Goal: Use online tool/utility: Use online tool/utility

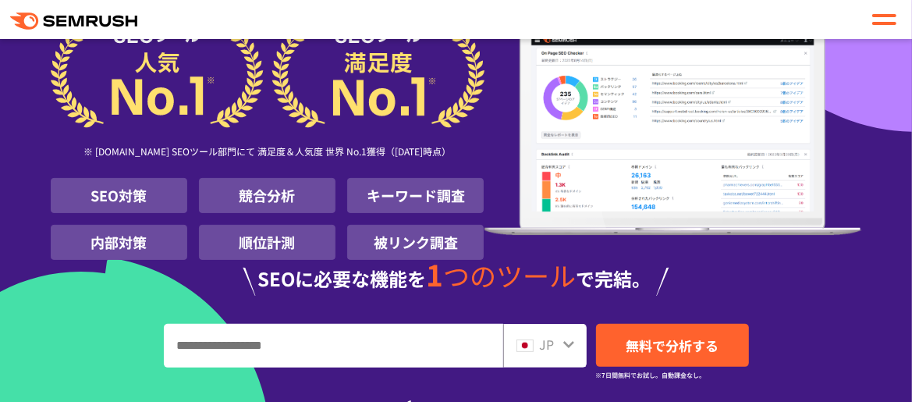
scroll to position [130, 0]
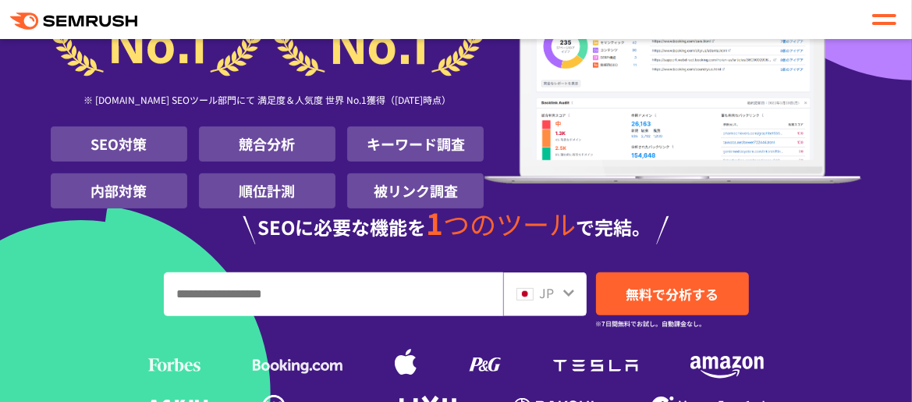
scroll to position [338, 0]
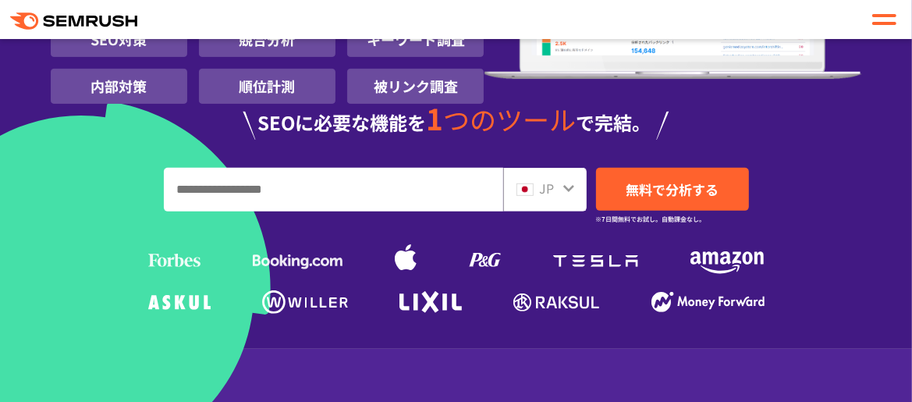
click at [211, 197] on input "URL、キーワードを入力してください" at bounding box center [334, 190] width 338 height 42
type input "*"
click at [412, 158] on div "1000 万人 に 選ばれた SEO ツール ※ G2.com SEOツール部門にて 満足度＆人気度 世界 No.1獲得（2025年01月時点） SEO対策 …" at bounding box center [457, 42] width 812 height 556
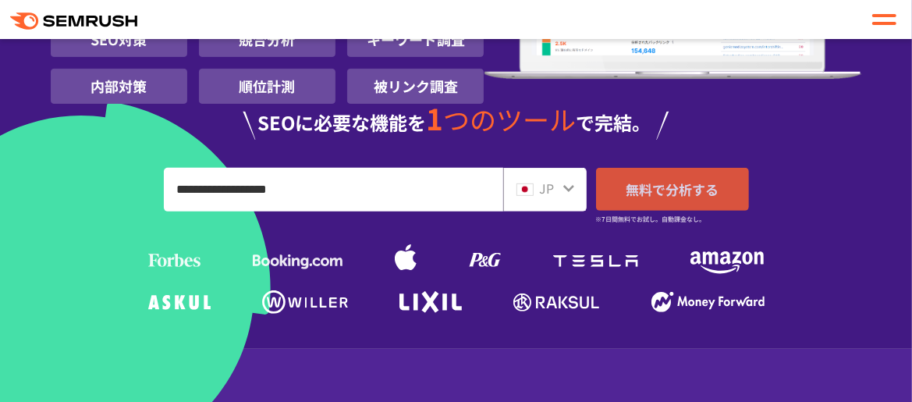
click at [684, 194] on span "無料で分析する" at bounding box center [672, 189] width 93 height 20
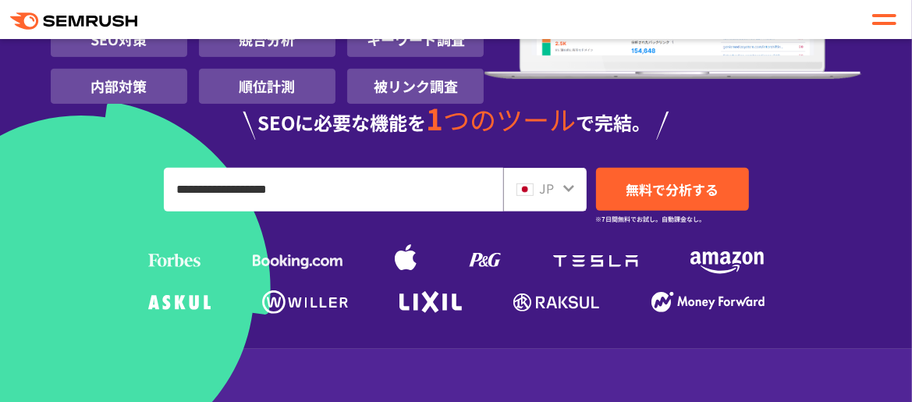
click at [300, 204] on input "**********" at bounding box center [334, 190] width 338 height 42
type input "*"
